Goal: Contribute content

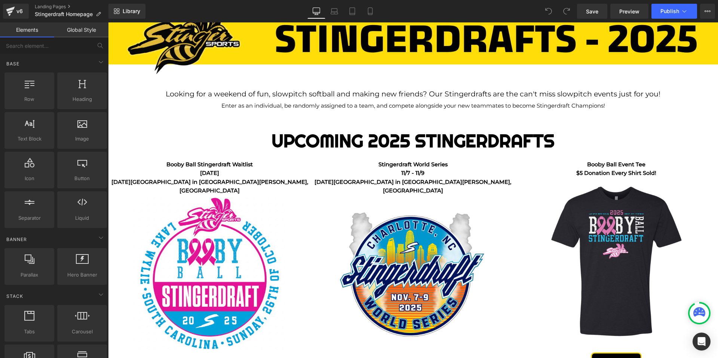
scroll to position [113, 0]
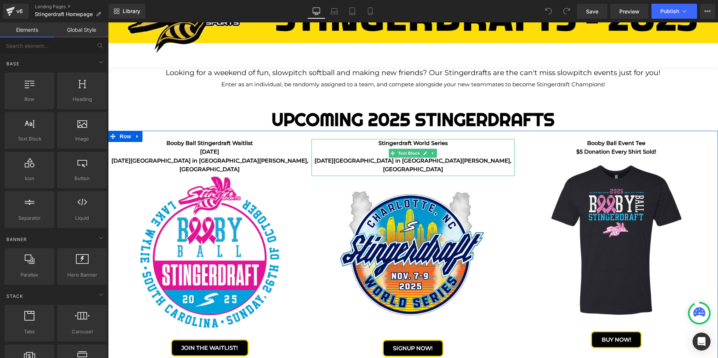
click at [420, 141] on p "Stingerdraft World Series" at bounding box center [412, 143] width 203 height 9
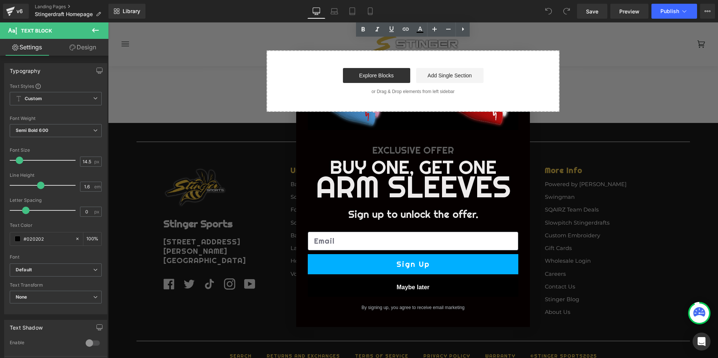
scroll to position [1604, 0]
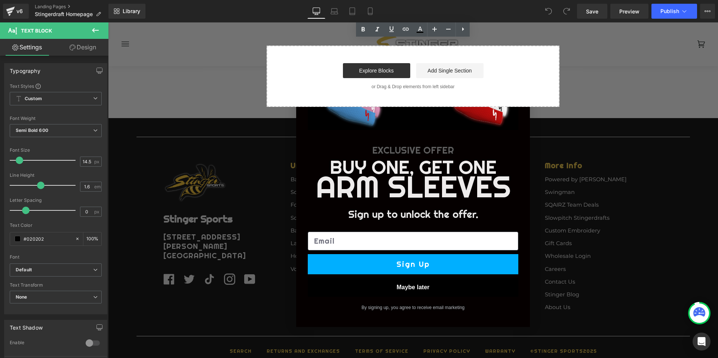
click at [416, 288] on button "Maybe later" at bounding box center [413, 287] width 211 height 19
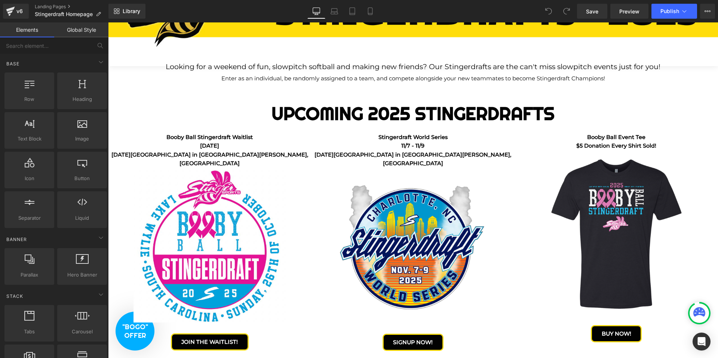
scroll to position [125, 0]
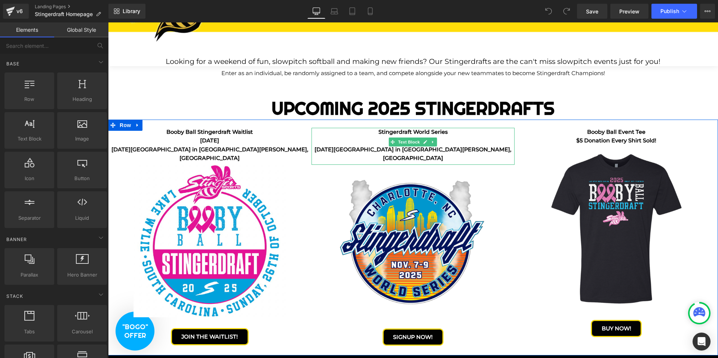
drag, startPoint x: 413, startPoint y: 130, endPoint x: 424, endPoint y: 131, distance: 10.5
click at [413, 130] on p "Stingerdraft World Series" at bounding box center [412, 132] width 203 height 9
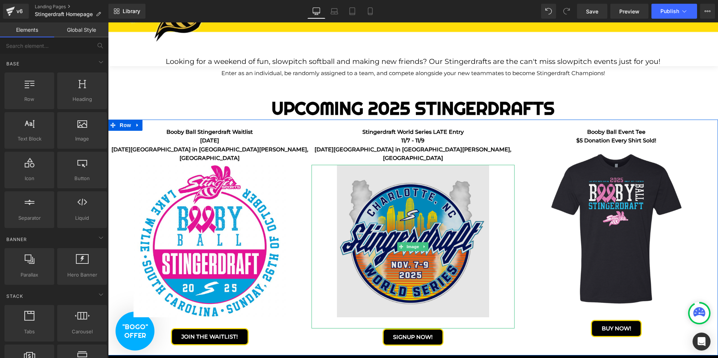
click at [434, 210] on img at bounding box center [413, 247] width 153 height 164
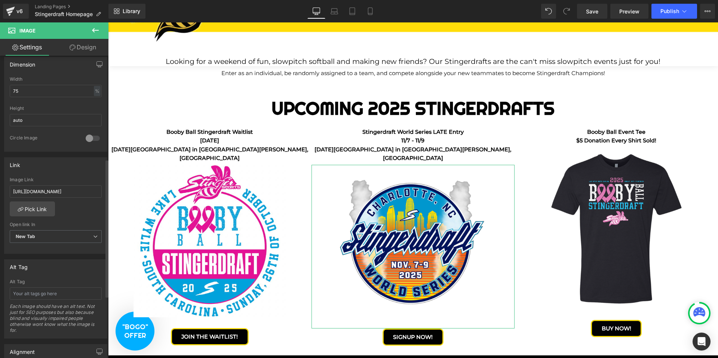
scroll to position [228, 0]
click at [68, 188] on input "[URL][DOMAIN_NAME]" at bounding box center [56, 190] width 92 height 12
click at [77, 190] on input "[URL][DOMAIN_NAME]" at bounding box center [56, 190] width 92 height 12
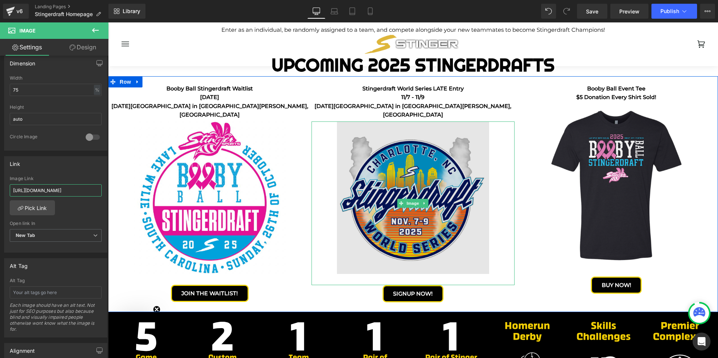
scroll to position [174, 0]
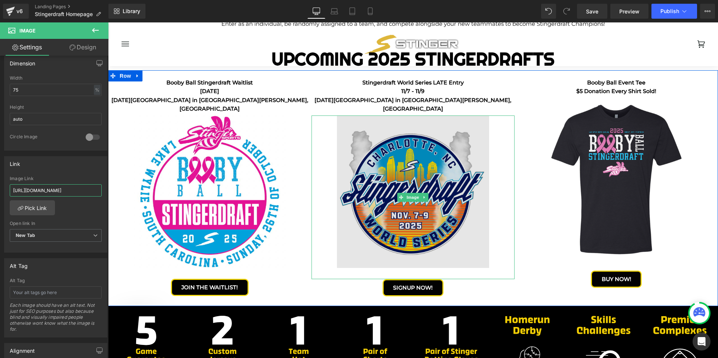
type input "[URL][DOMAIN_NAME]"
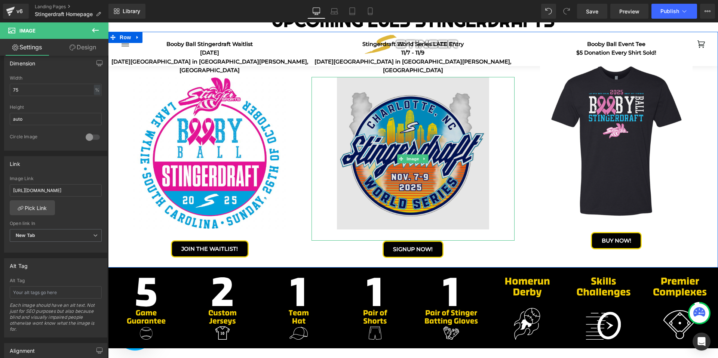
scroll to position [221, 0]
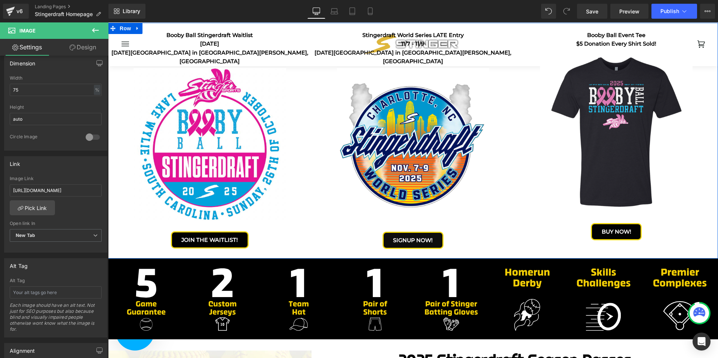
click at [416, 232] on div "SIGNUP NOW! Button" at bounding box center [412, 240] width 203 height 17
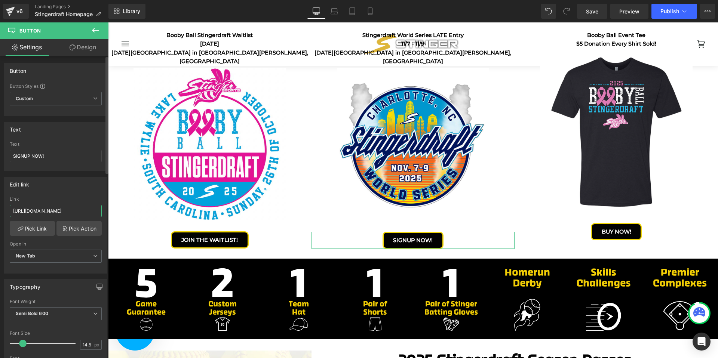
click at [55, 212] on input "[URL][DOMAIN_NAME]" at bounding box center [56, 211] width 92 height 12
paste input "world-series-charlotte-[GEOGRAPHIC_DATA]-2025-late"
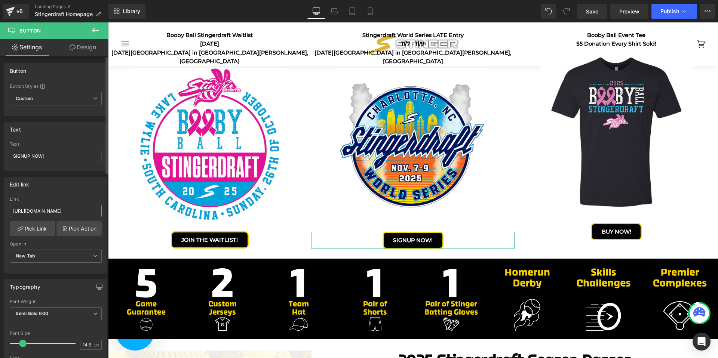
type input "[URL][DOMAIN_NAME]"
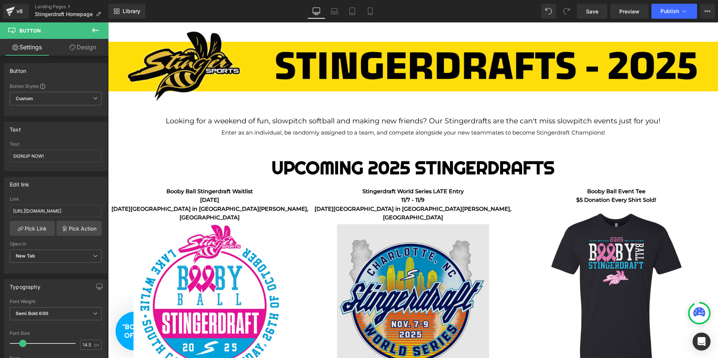
scroll to position [18, 0]
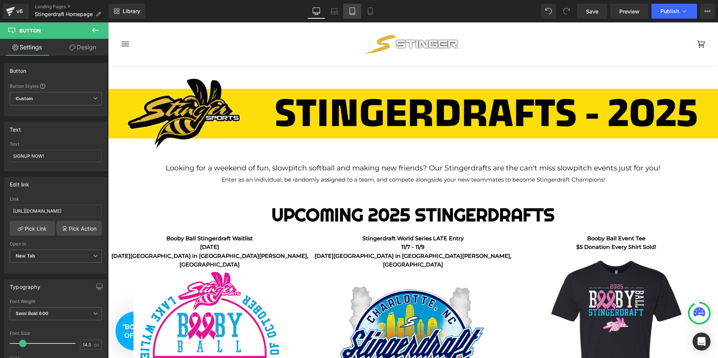
click at [357, 12] on link "Tablet" at bounding box center [352, 11] width 18 height 15
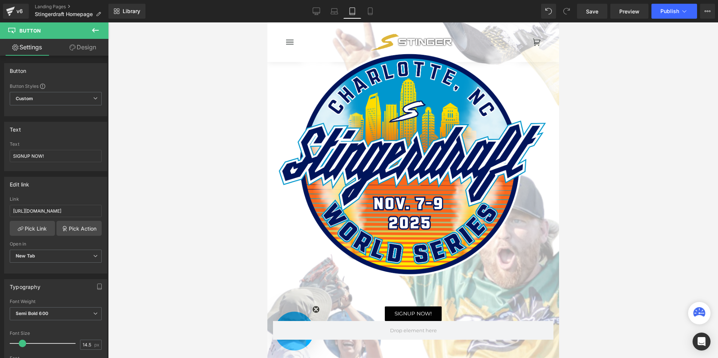
scroll to position [983, 0]
click at [402, 114] on img at bounding box center [413, 162] width 280 height 288
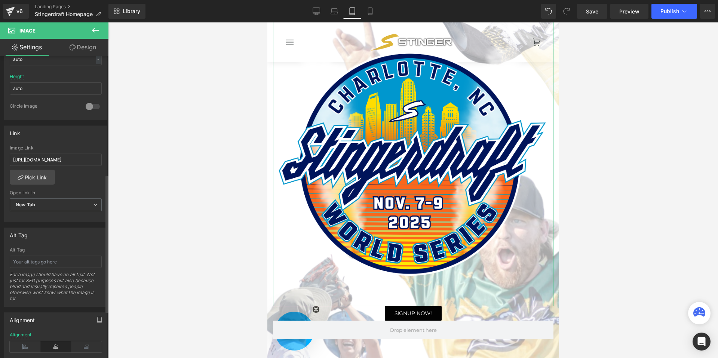
scroll to position [259, 0]
click at [60, 158] on input "[URL][DOMAIN_NAME]" at bounding box center [56, 159] width 92 height 12
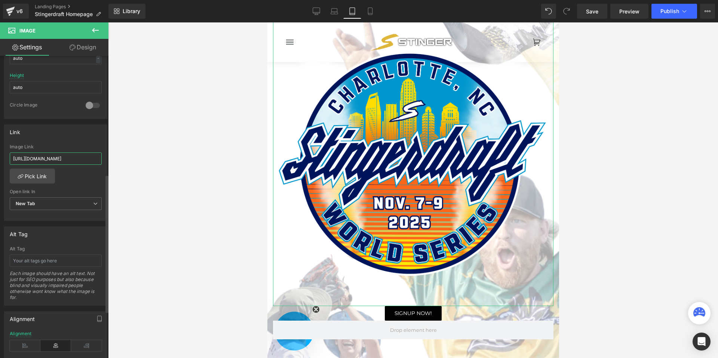
paste input "[URL][DOMAIN_NAME]"
type input "https://www.stingerwohttps://[DOMAIN_NAME][URL]"
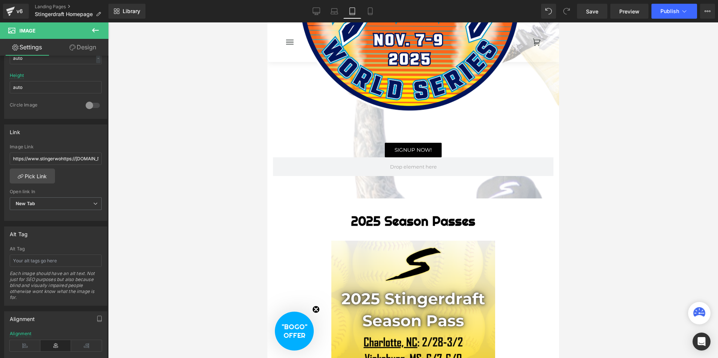
scroll to position [1143, 0]
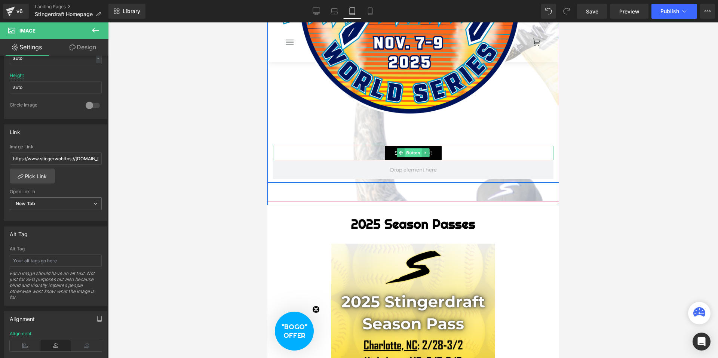
click at [409, 151] on span "Button" at bounding box center [412, 152] width 17 height 9
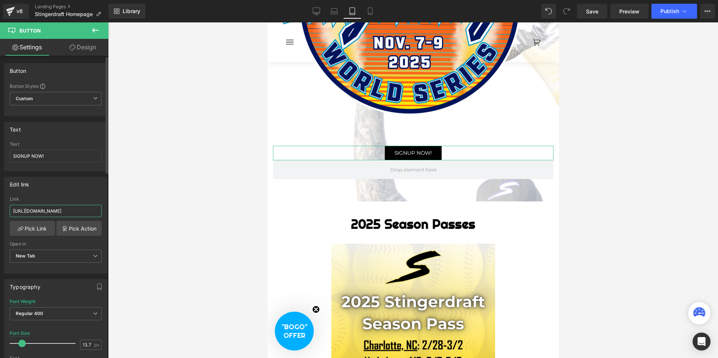
click at [47, 211] on input "[URL][DOMAIN_NAME]" at bounding box center [56, 211] width 92 height 12
paste input "world-series-charlotte-[GEOGRAPHIC_DATA]-2025-late"
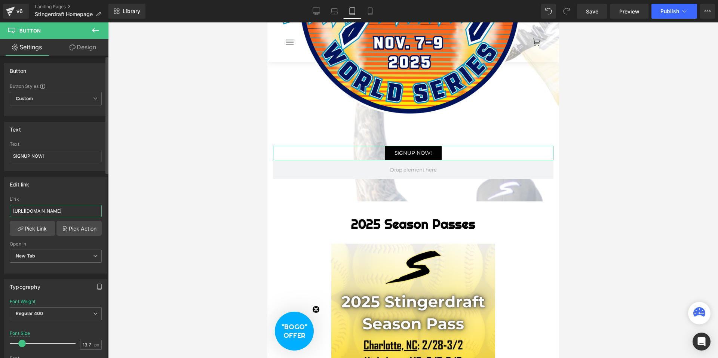
scroll to position [0, 160]
type input "[URL][DOMAIN_NAME]"
click at [588, 16] on link "Save" at bounding box center [592, 11] width 30 height 15
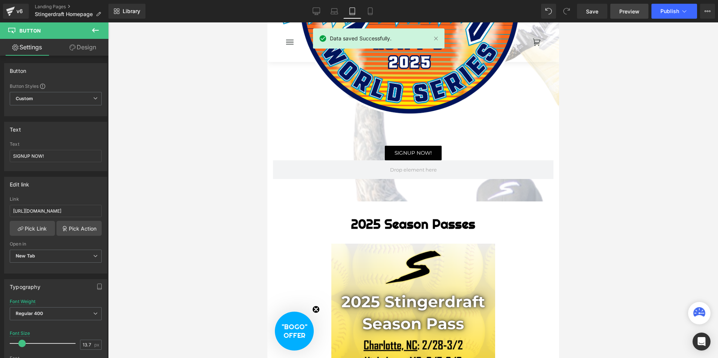
click at [614, 13] on link "Preview" at bounding box center [629, 11] width 38 height 15
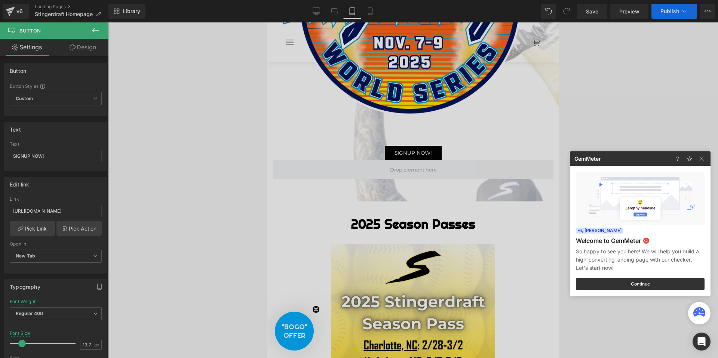
click at [658, 12] on div at bounding box center [359, 179] width 718 height 358
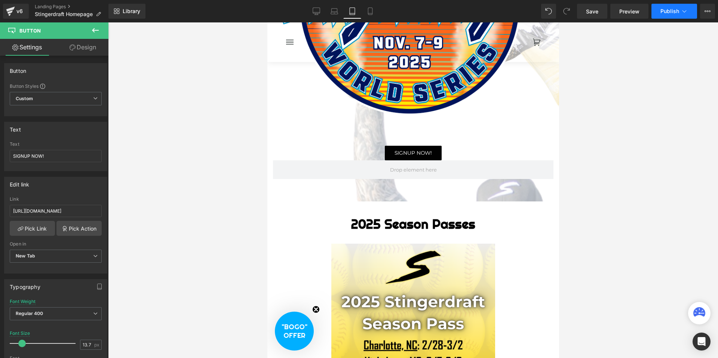
click at [659, 13] on button "Publish" at bounding box center [674, 11] width 46 height 15
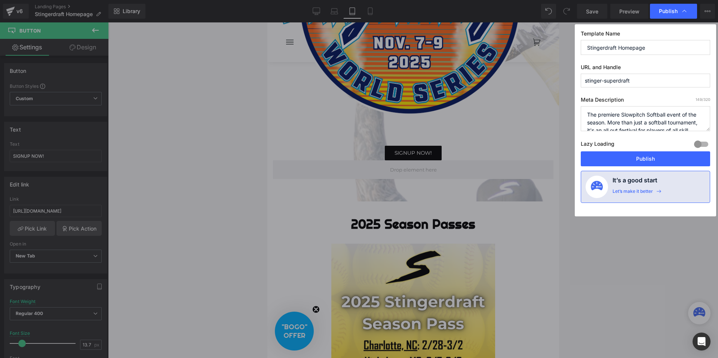
click at [634, 157] on button "Publish" at bounding box center [645, 158] width 129 height 15
